Goal: Complete application form: Complete application form

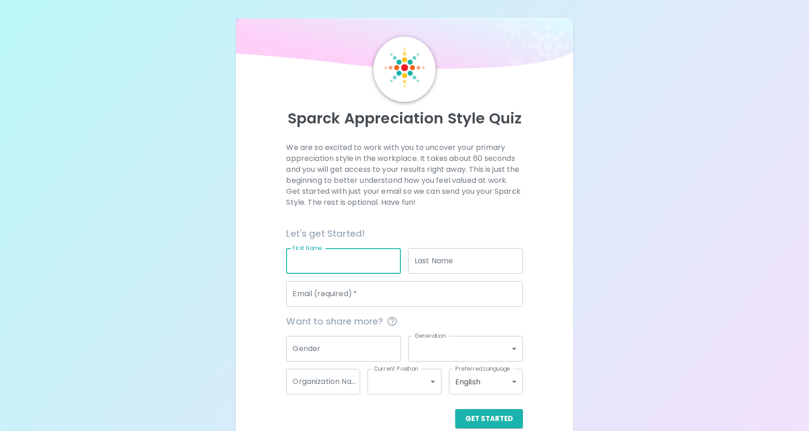
click at [338, 259] on input "First Name" at bounding box center [343, 261] width 115 height 26
type input "[PERSON_NAME]"
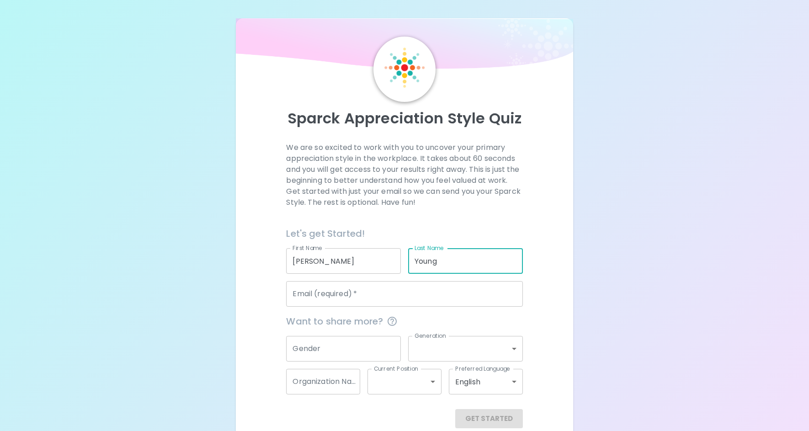
type input "Young"
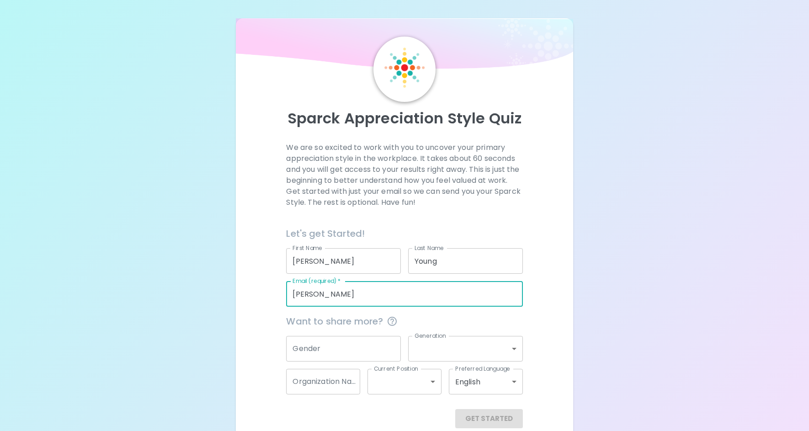
type input "[PERSON_NAME][EMAIL_ADDRESS][DOMAIN_NAME]"
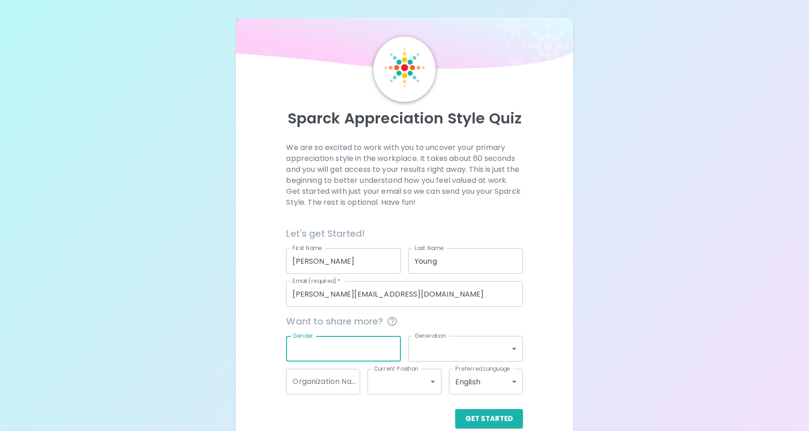
click at [332, 345] on input "Gender" at bounding box center [343, 349] width 115 height 26
click at [554, 269] on div "We are so excited to work with you to uncover your primary appreciation style i…" at bounding box center [404, 285] width 315 height 286
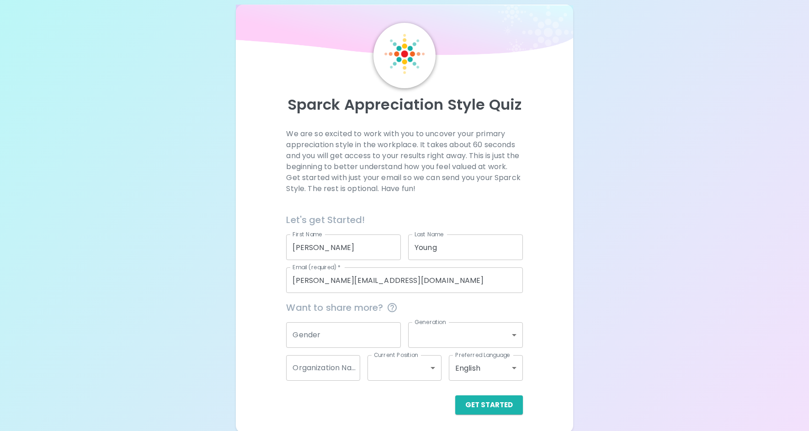
scroll to position [16, 0]
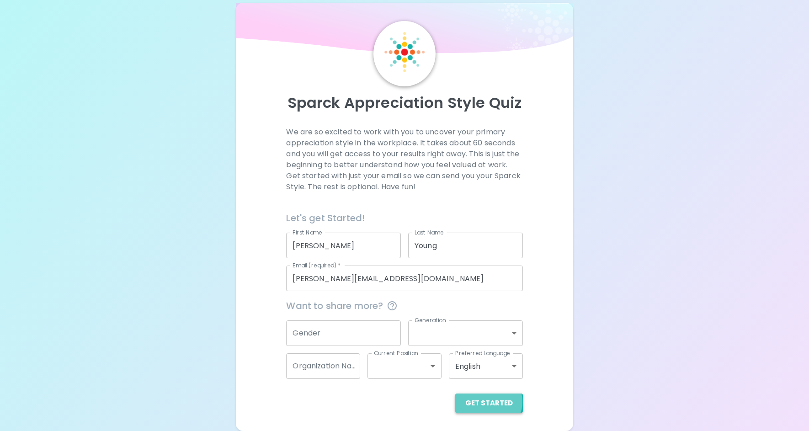
click at [490, 401] on button "Get Started" at bounding box center [489, 402] width 68 height 19
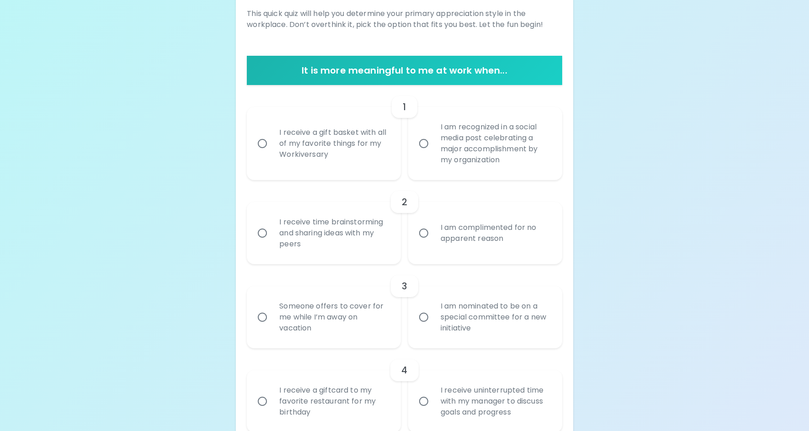
scroll to position [134, 0]
click at [423, 143] on input "I am recognized in a social media post celebrating a major accomplishment by my…" at bounding box center [423, 142] width 19 height 19
radio input "true"
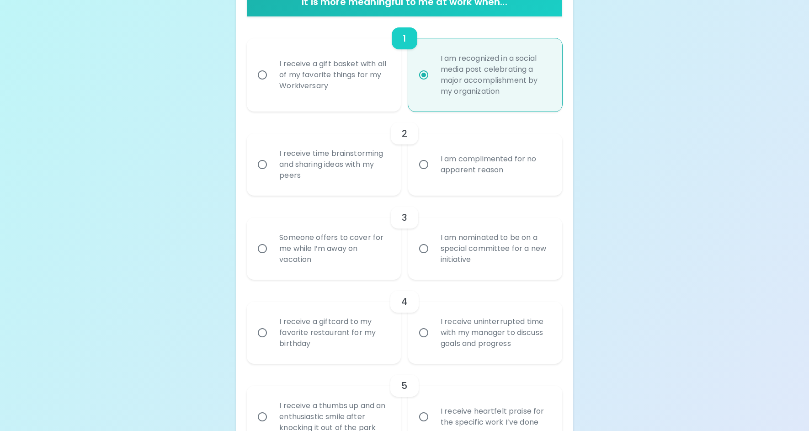
scroll to position [207, 0]
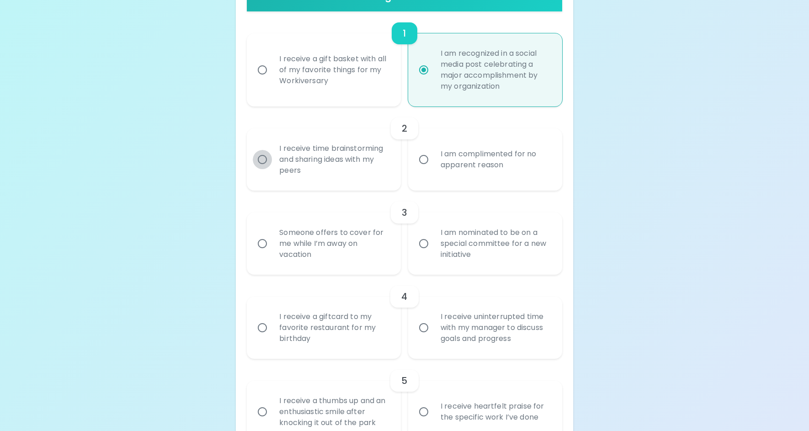
click at [260, 159] on input "I receive time brainstorming and sharing ideas with my peers" at bounding box center [262, 159] width 19 height 19
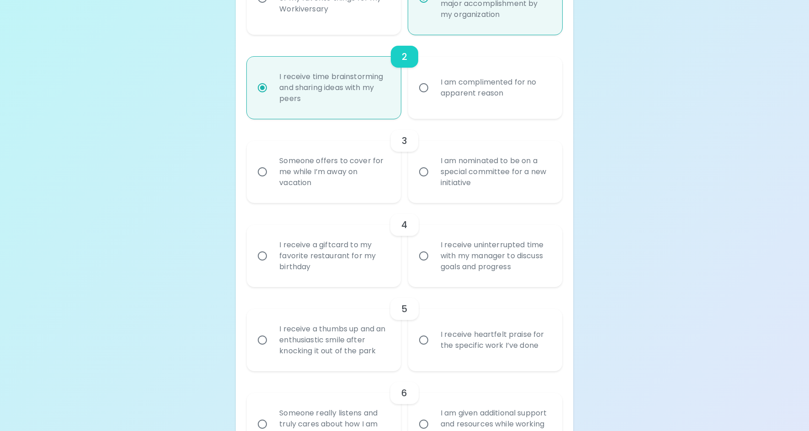
scroll to position [281, 0]
radio input "true"
click at [262, 169] on input "Someone offers to cover for me while I’m away on vacation" at bounding box center [262, 170] width 19 height 19
radio input "false"
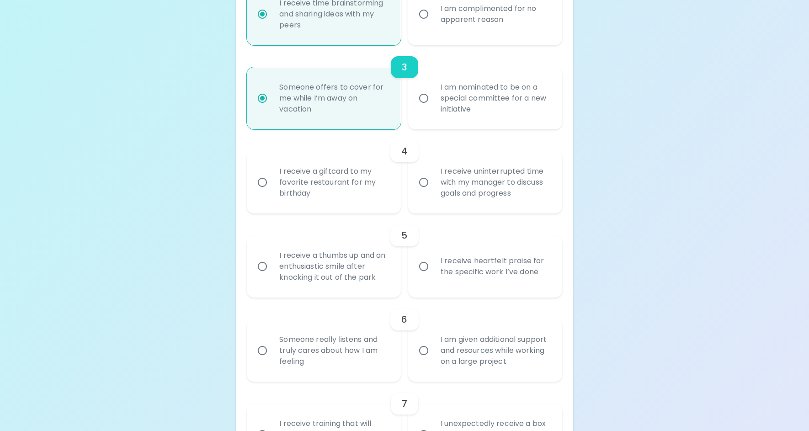
scroll to position [354, 0]
radio input "true"
click at [425, 182] on input "I receive uninterrupted time with my manager to discuss goals and progress" at bounding box center [423, 181] width 19 height 19
radio input "false"
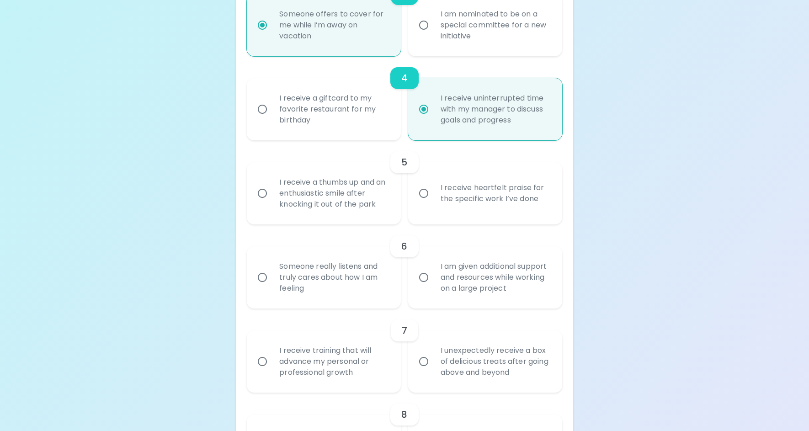
scroll to position [427, 0]
radio input "true"
click at [424, 193] on input "I receive heartfelt praise for the specific work I’ve done" at bounding box center [423, 192] width 19 height 19
radio input "false"
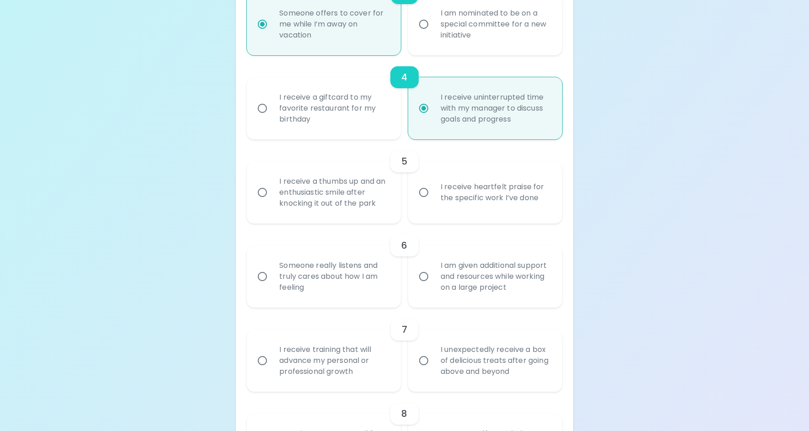
radio input "false"
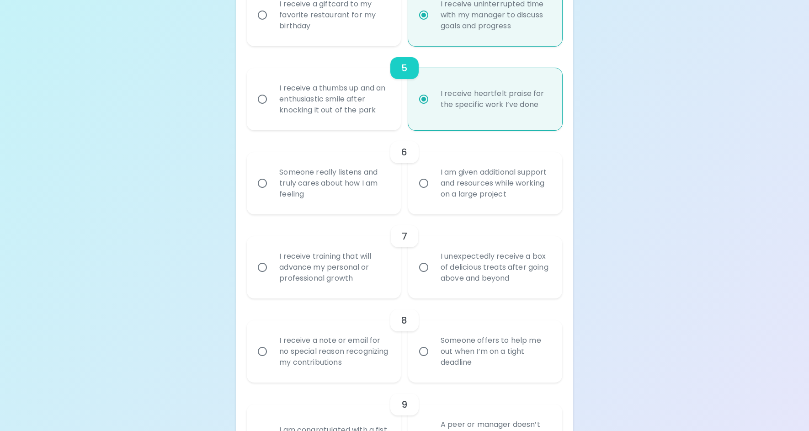
scroll to position [587, 0]
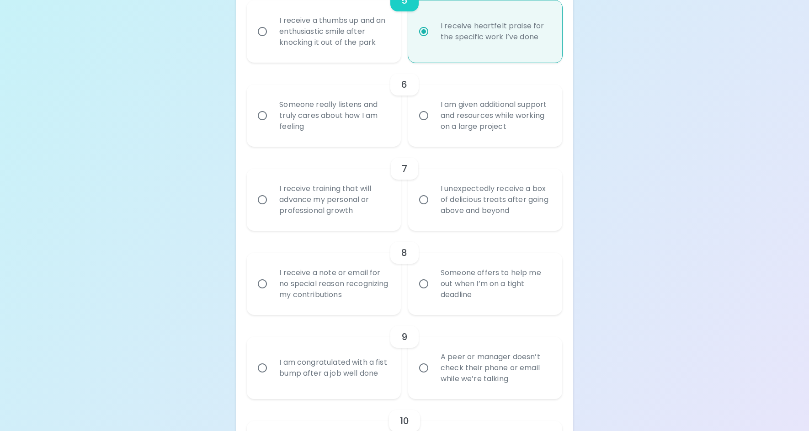
radio input "true"
click at [264, 200] on input "I receive training that will advance my personal or professional growth" at bounding box center [262, 199] width 19 height 19
radio input "false"
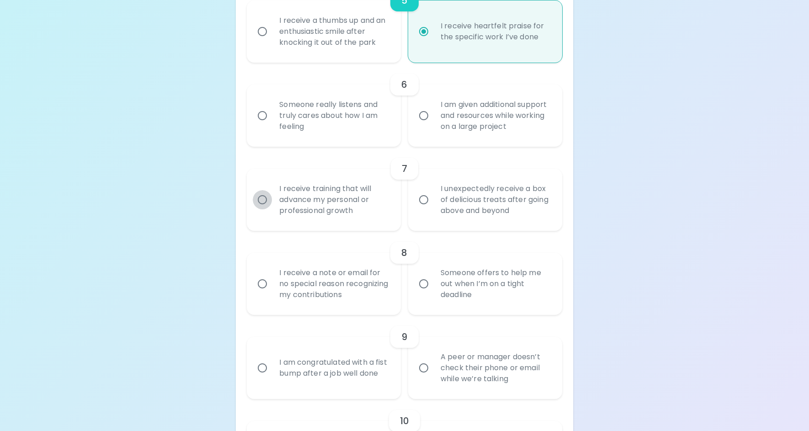
radio input "false"
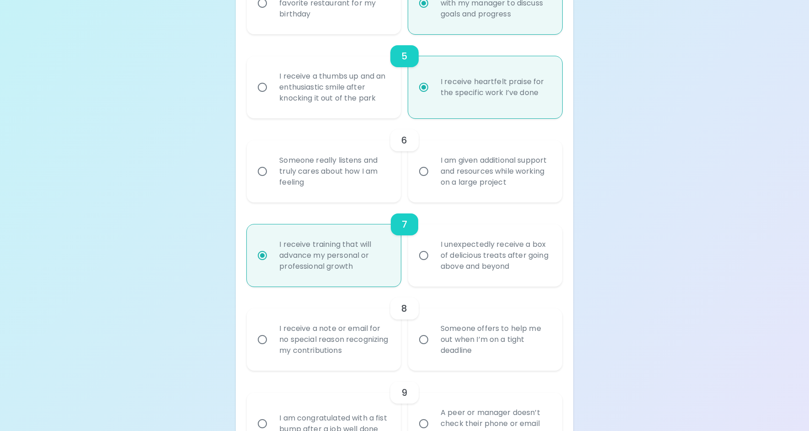
scroll to position [556, 0]
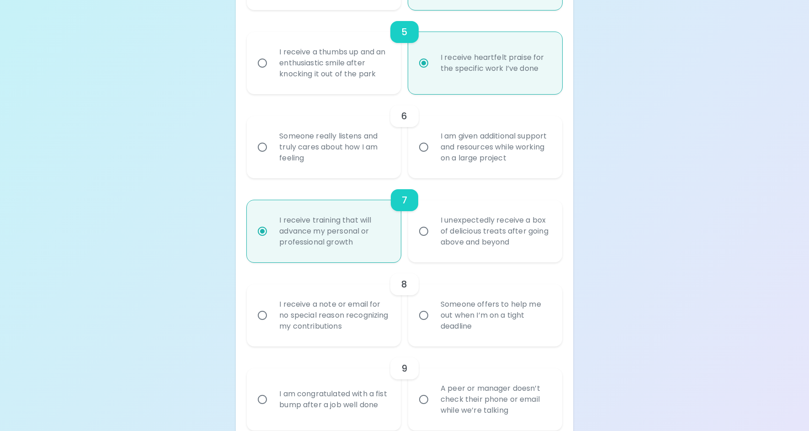
radio input "true"
click at [262, 148] on input "Someone really listens and truly cares about how I am feeling" at bounding box center [262, 147] width 19 height 19
radio input "false"
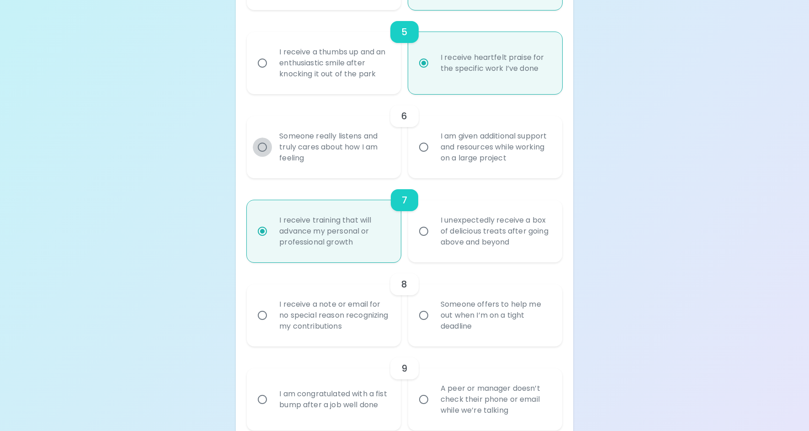
radio input "false"
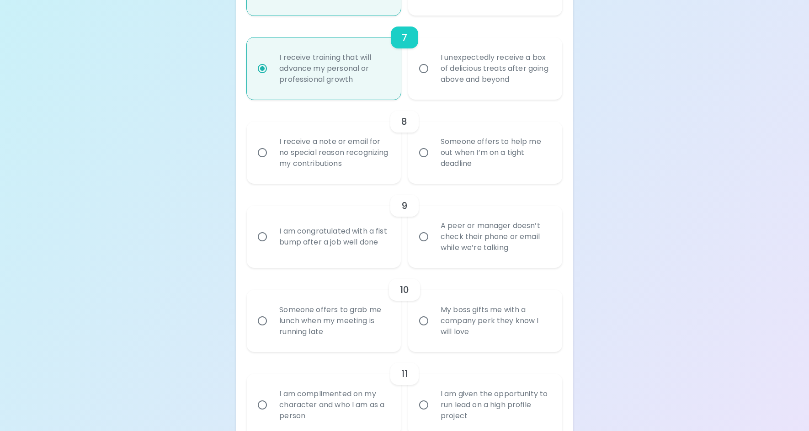
scroll to position [726, 0]
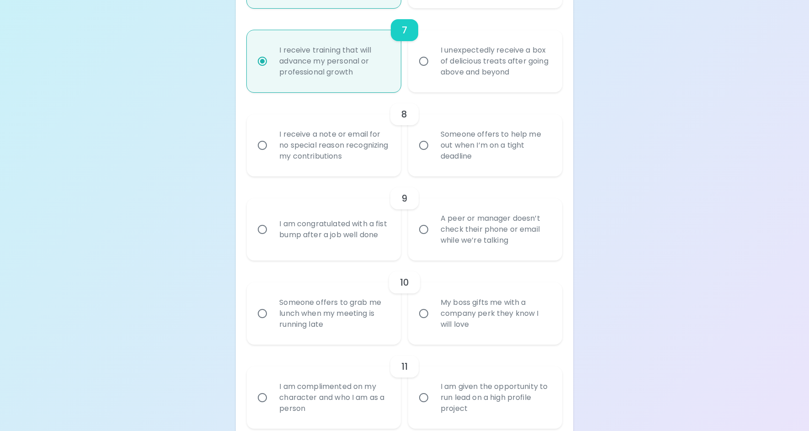
radio input "true"
click at [262, 312] on input "Someone offers to grab me lunch when my meeting is running late" at bounding box center [262, 313] width 19 height 19
radio input "false"
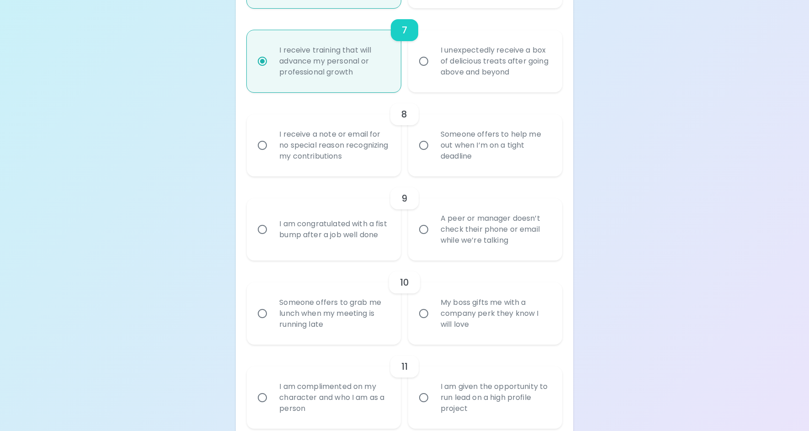
radio input "false"
radio input "true"
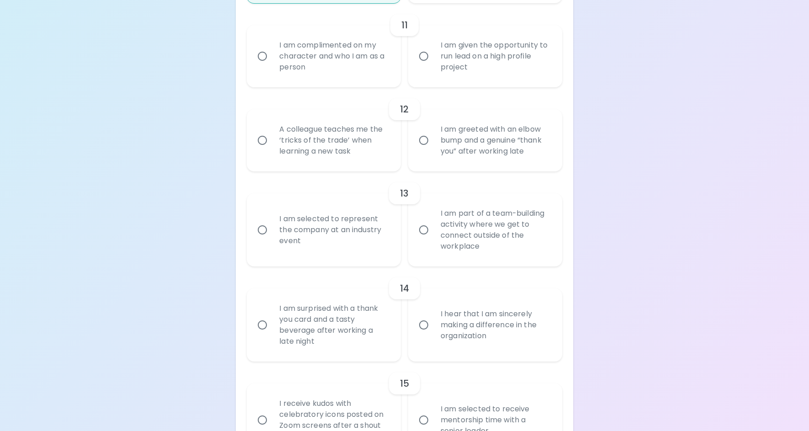
scroll to position [1138, 0]
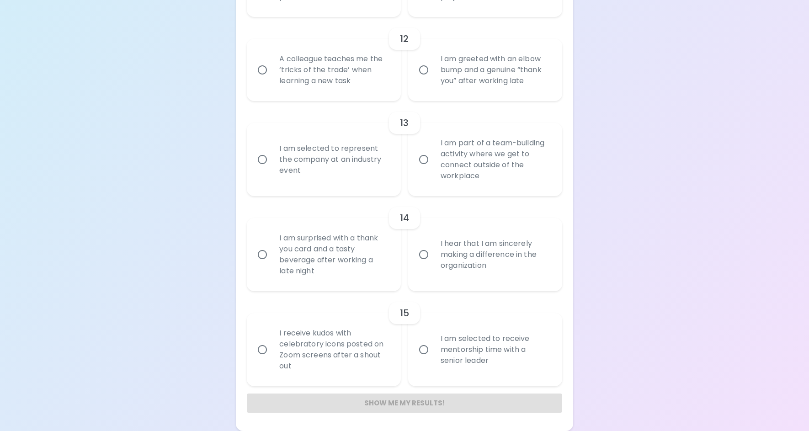
radio input "true"
drag, startPoint x: 424, startPoint y: 253, endPoint x: 446, endPoint y: 257, distance: 21.9
click at [424, 253] on input "I hear that I am sincerely making a difference in the organization" at bounding box center [423, 254] width 19 height 19
radio input "false"
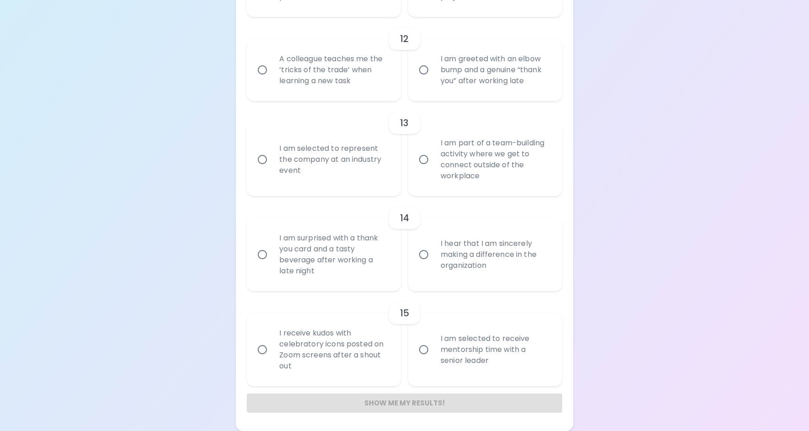
radio input "false"
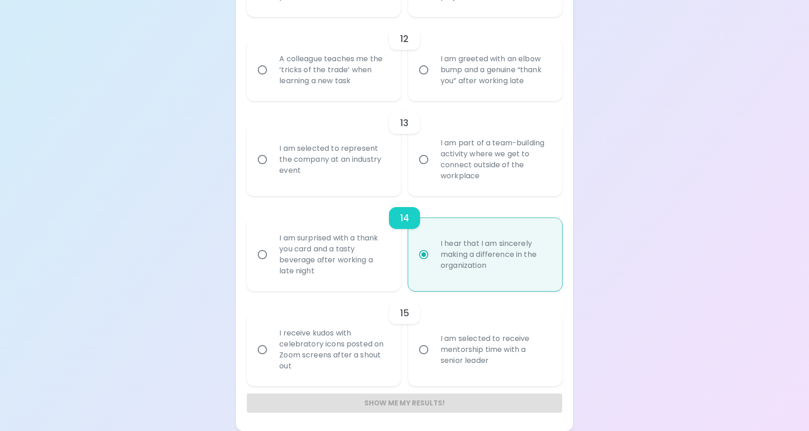
radio input "true"
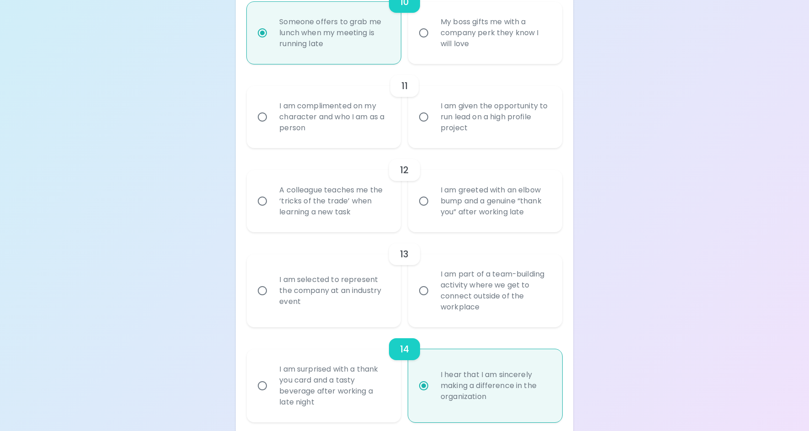
scroll to position [1014, 0]
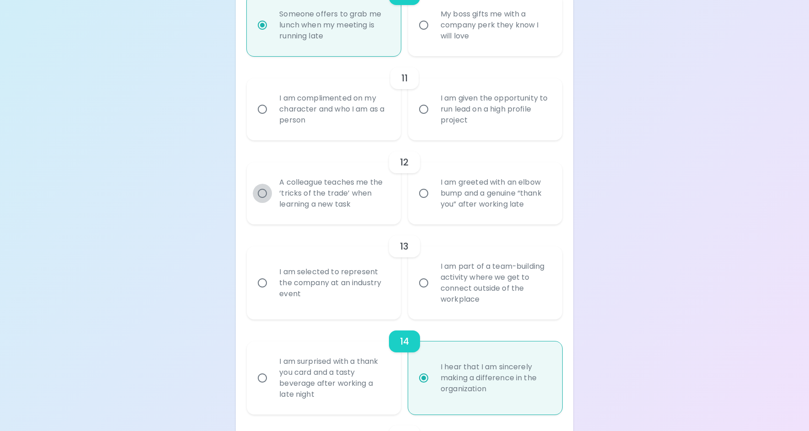
click at [263, 195] on input "A colleague teaches me the ‘tricks of the trade’ when learning a new task" at bounding box center [262, 193] width 19 height 19
radio input "false"
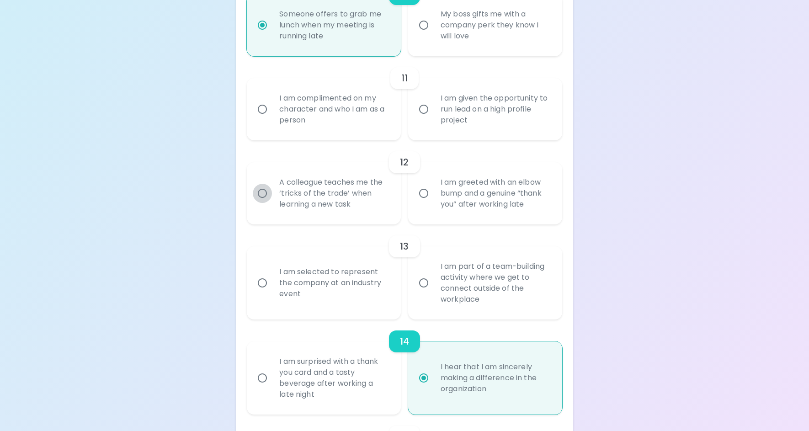
radio input "false"
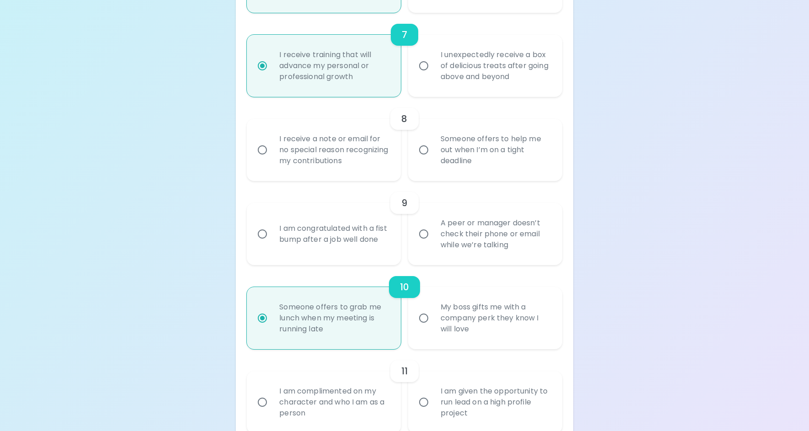
scroll to position [728, 0]
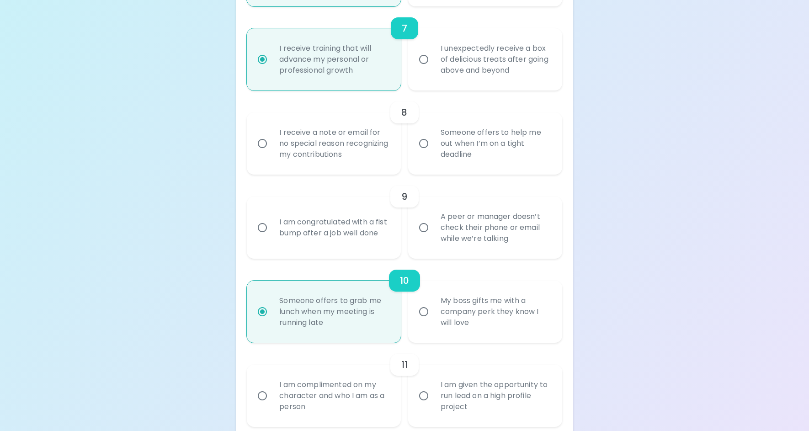
radio input "true"
click at [425, 144] on input "Someone offers to help me out when I’m on a tight deadline" at bounding box center [423, 143] width 19 height 19
radio input "false"
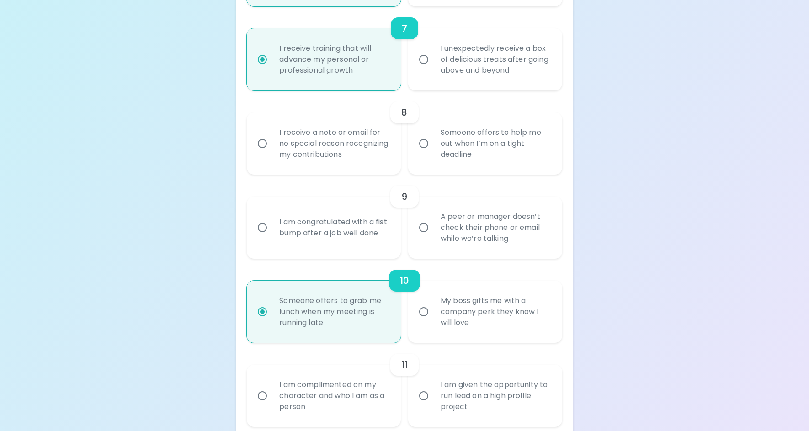
radio input "false"
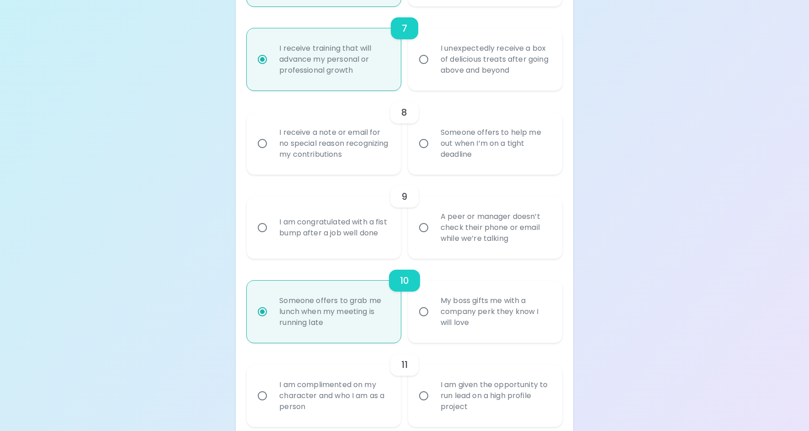
radio input "false"
radio input "true"
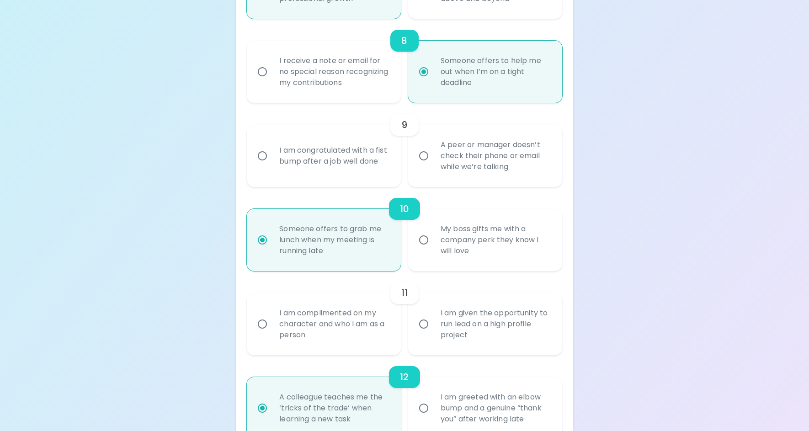
scroll to position [801, 0]
radio input "true"
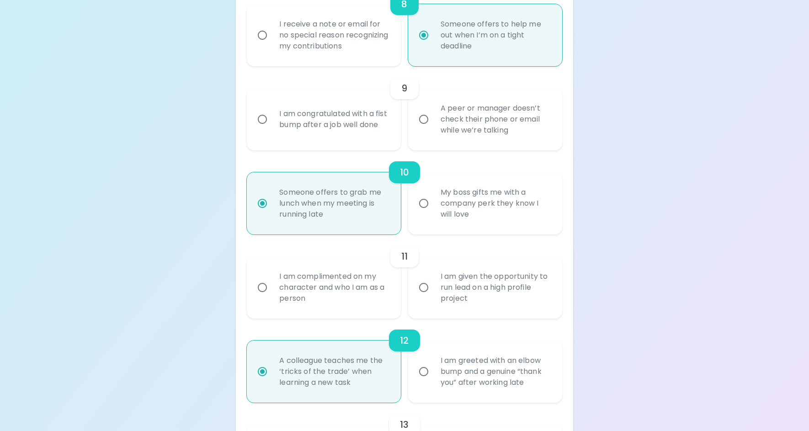
scroll to position [845, 0]
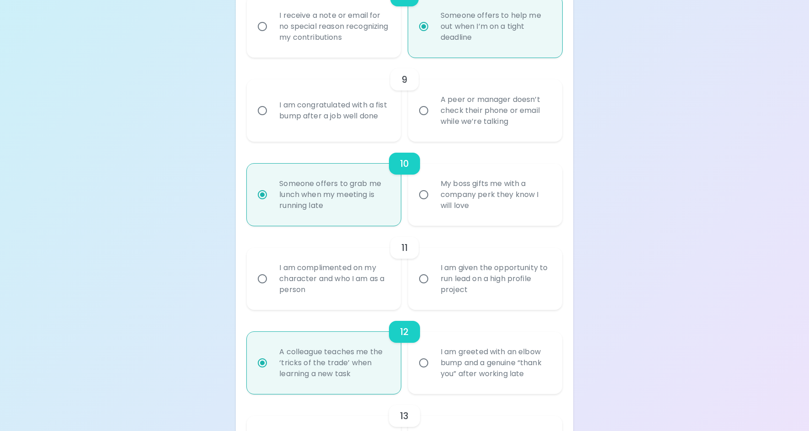
click at [423, 111] on input "A peer or manager doesn’t check their phone or email while we’re talking" at bounding box center [423, 110] width 19 height 19
radio input "false"
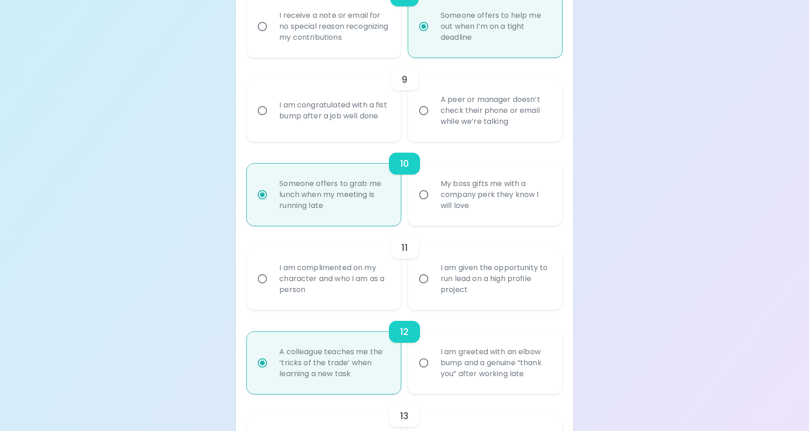
radio input "false"
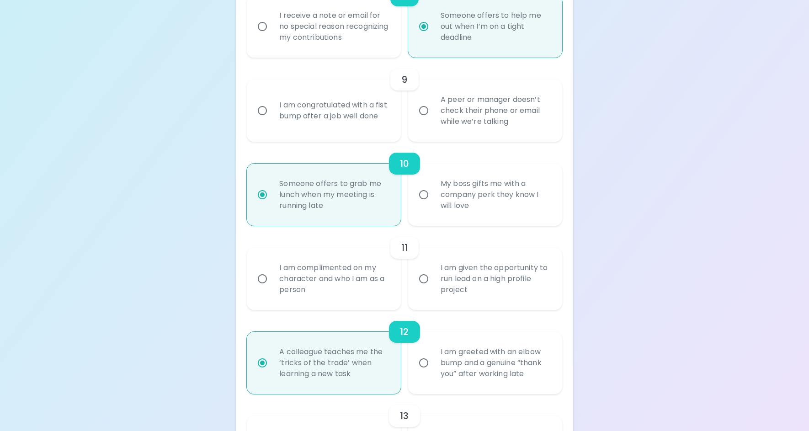
radio input "false"
radio input "true"
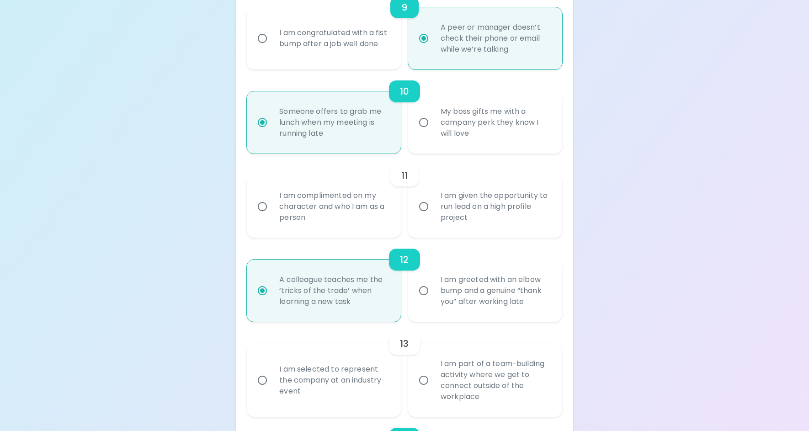
scroll to position [918, 0]
radio input "true"
click at [427, 205] on input "I am given the opportunity to run lead on a high profile project" at bounding box center [423, 205] width 19 height 19
radio input "false"
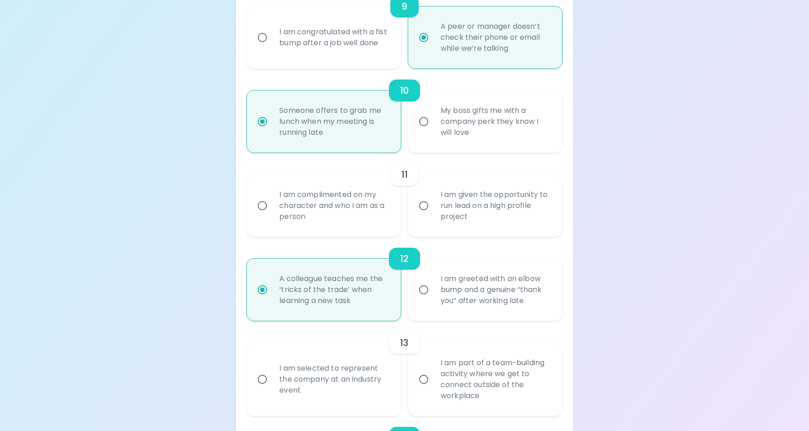
radio input "false"
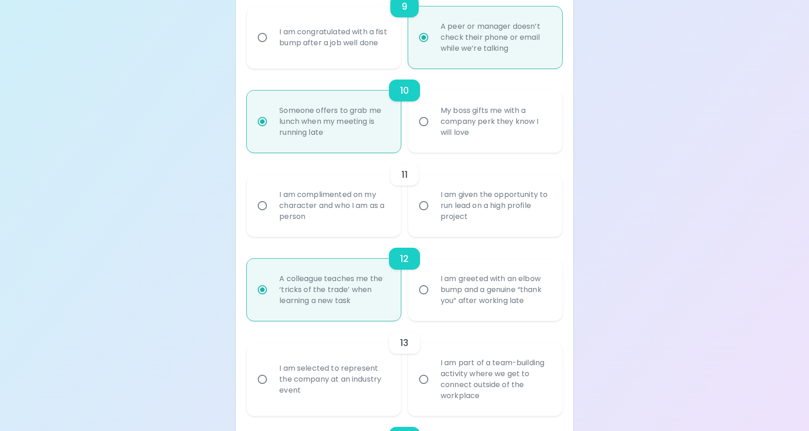
radio input "false"
radio input "true"
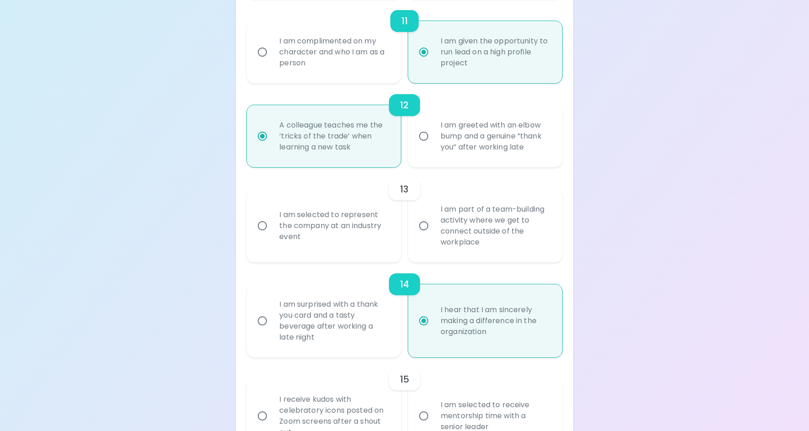
scroll to position [1138, 0]
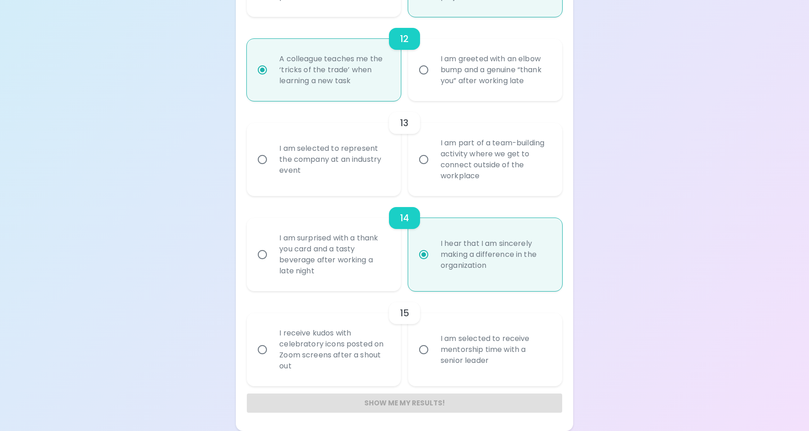
radio input "true"
click at [264, 160] on input "I am selected to represent the company at an industry event" at bounding box center [262, 159] width 19 height 19
radio input "false"
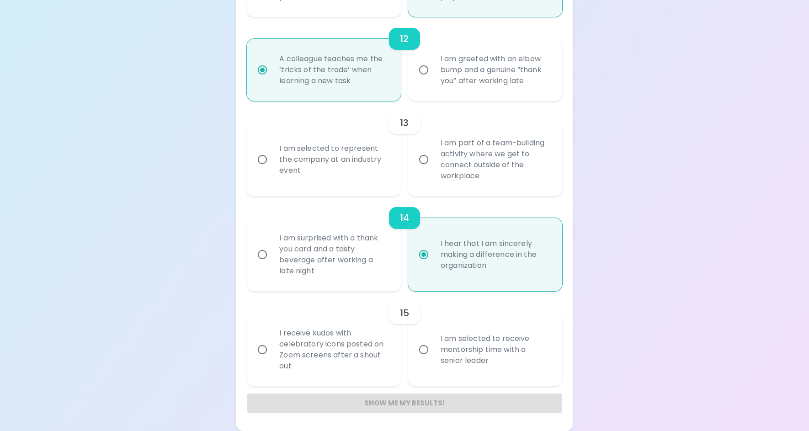
radio input "false"
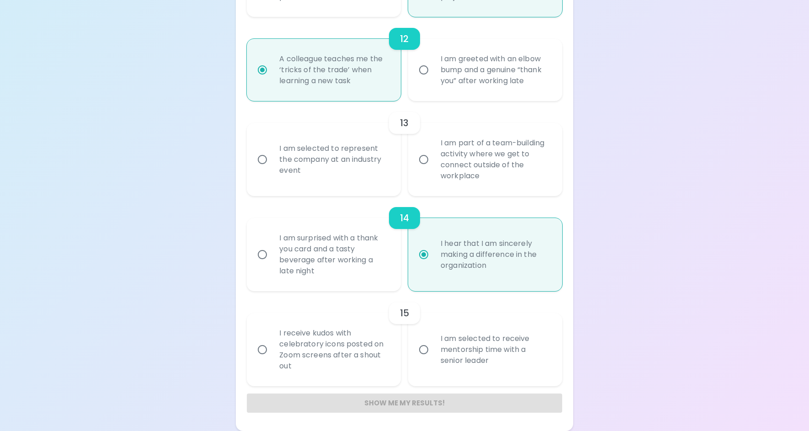
radio input "false"
radio input "true"
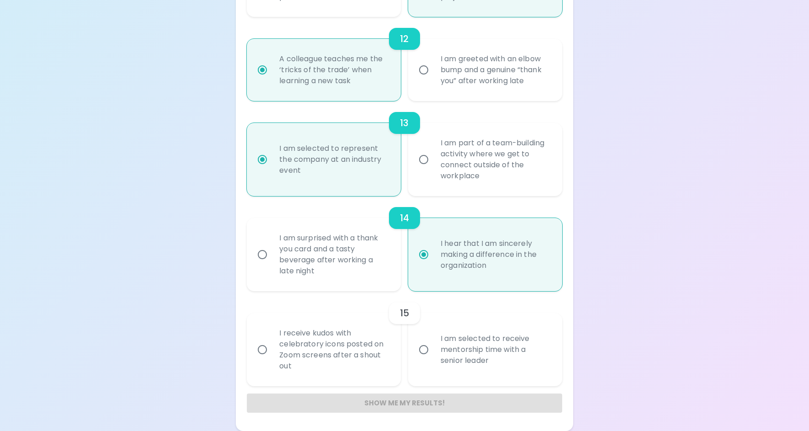
radio input "true"
click at [423, 350] on input "I am selected to receive mentorship time with a senior leader" at bounding box center [423, 349] width 19 height 19
radio input "false"
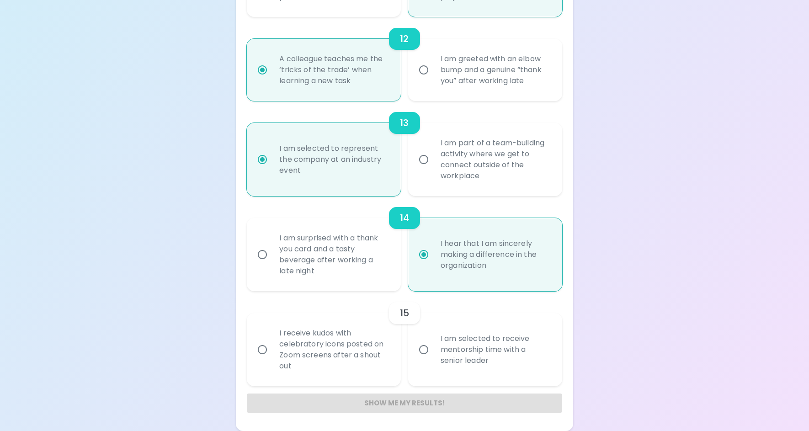
radio input "false"
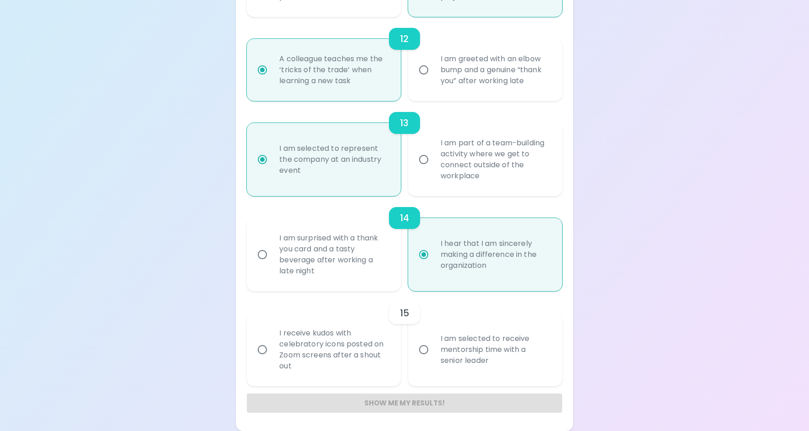
radio input "false"
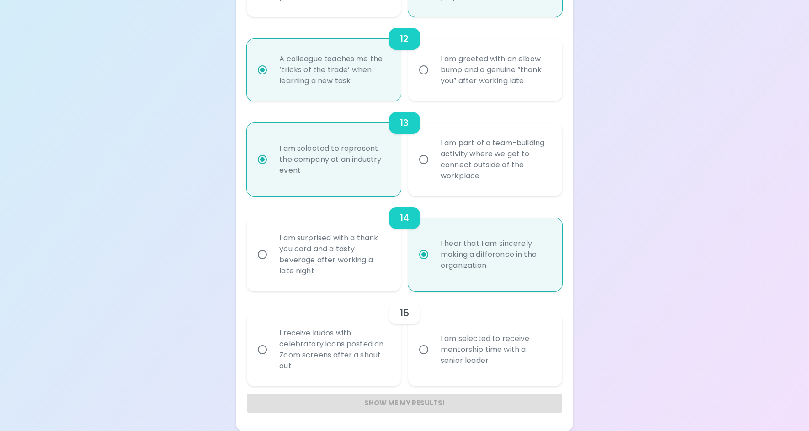
radio input "true"
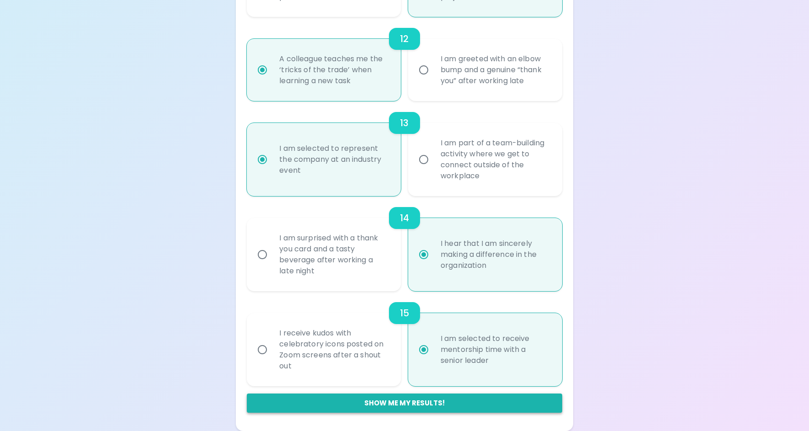
radio input "true"
click at [415, 405] on button "Show me my results!" at bounding box center [404, 402] width 315 height 19
radio input "false"
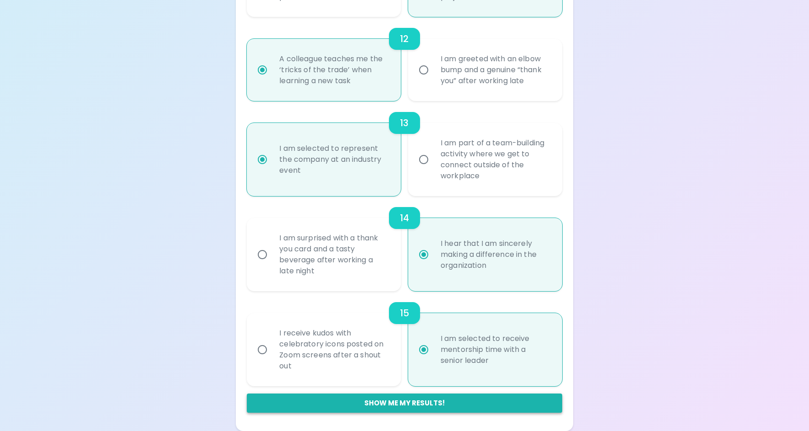
radio input "false"
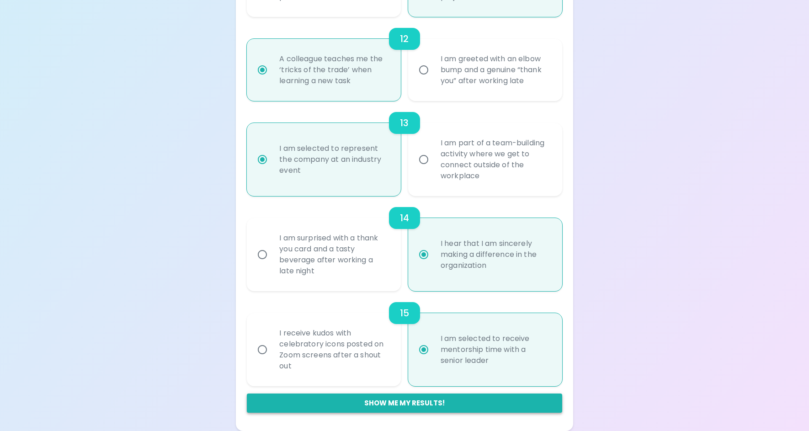
radio input "false"
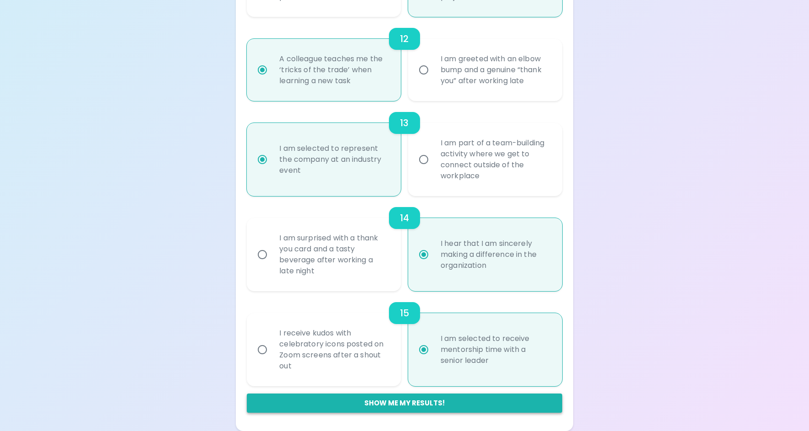
radio input "false"
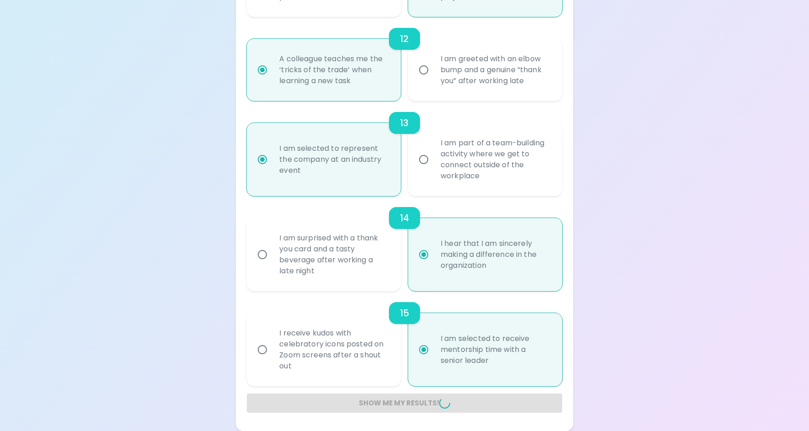
radio input "false"
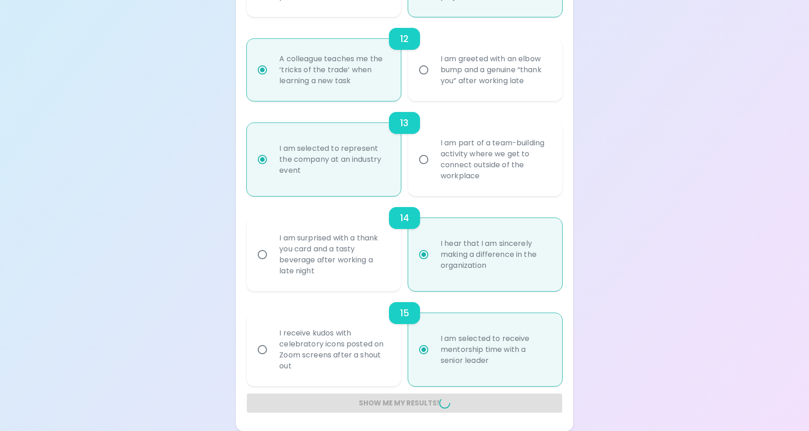
radio input "false"
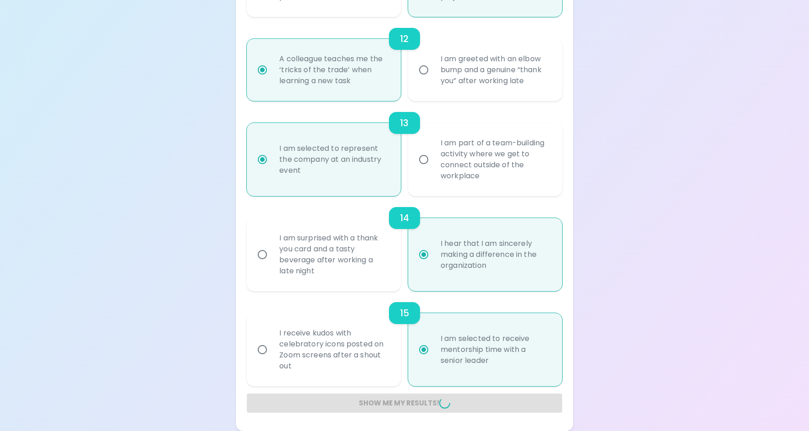
radio input "false"
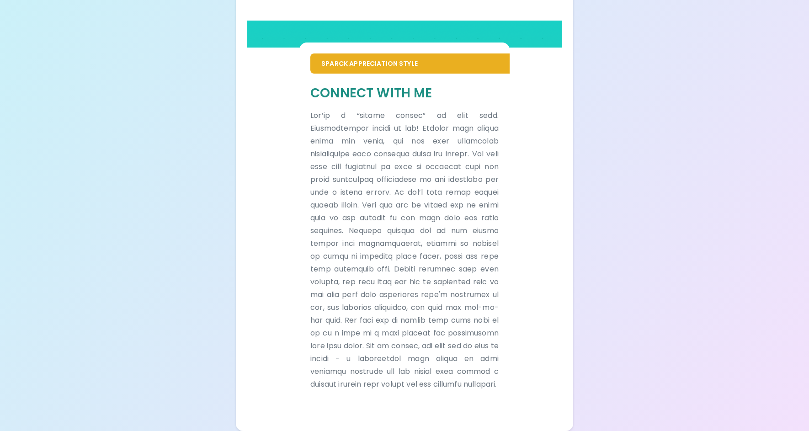
scroll to position [587, 0]
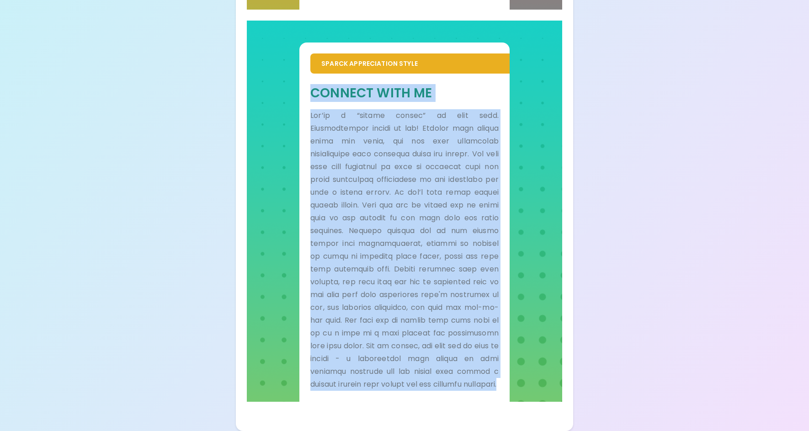
drag, startPoint x: 312, startPoint y: 81, endPoint x: 485, endPoint y: 405, distance: 366.4
click at [486, 406] on div "Sparck Appreciation Style Connect With Me" at bounding box center [404, 217] width 315 height 392
copy div "Loremip Dolo Si Ame’co a “elitse doeius” te inci utla. Etdoloremagna aliqua en …"
